Goal: Use online tool/utility

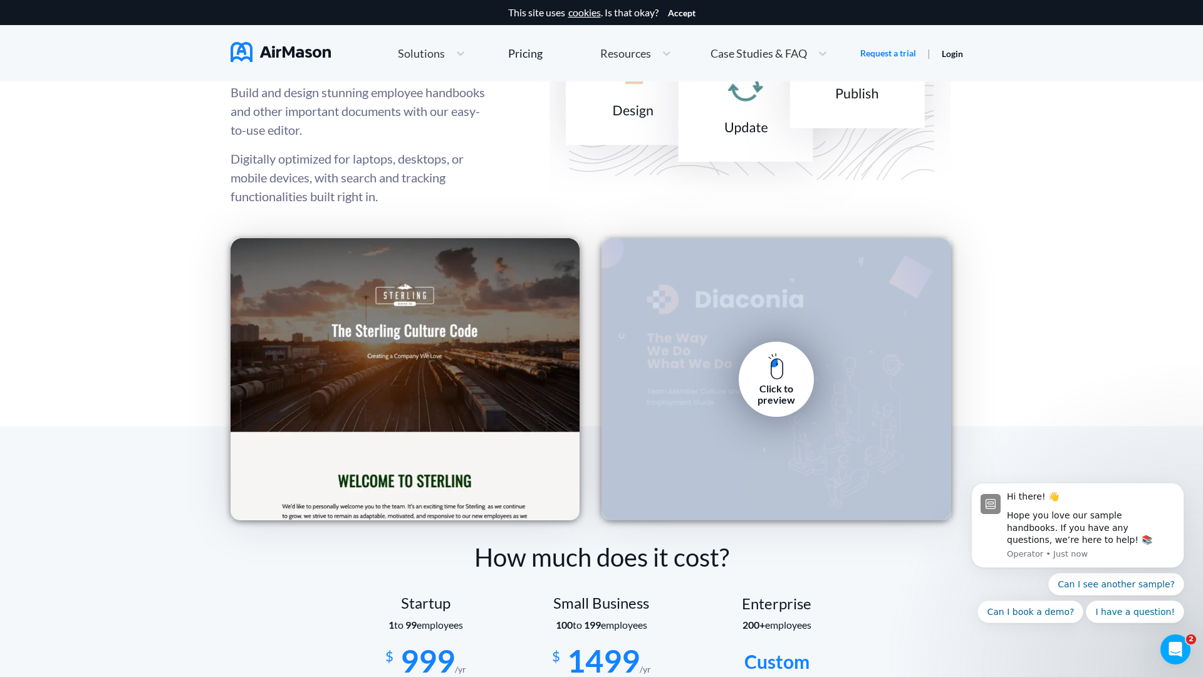
click at [776, 379] on img at bounding box center [776, 366] width 16 height 27
